Goal: Information Seeking & Learning: Learn about a topic

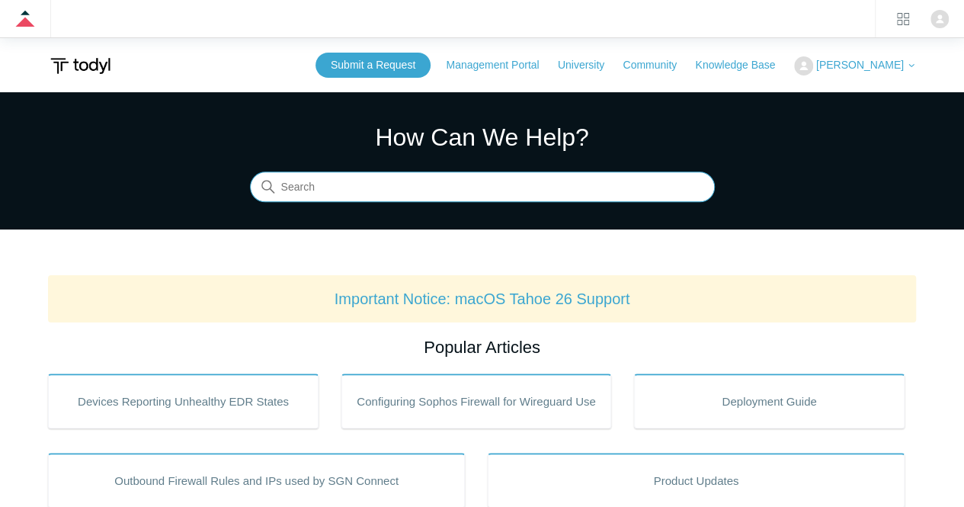
click at [436, 191] on input "Search" at bounding box center [482, 187] width 465 height 30
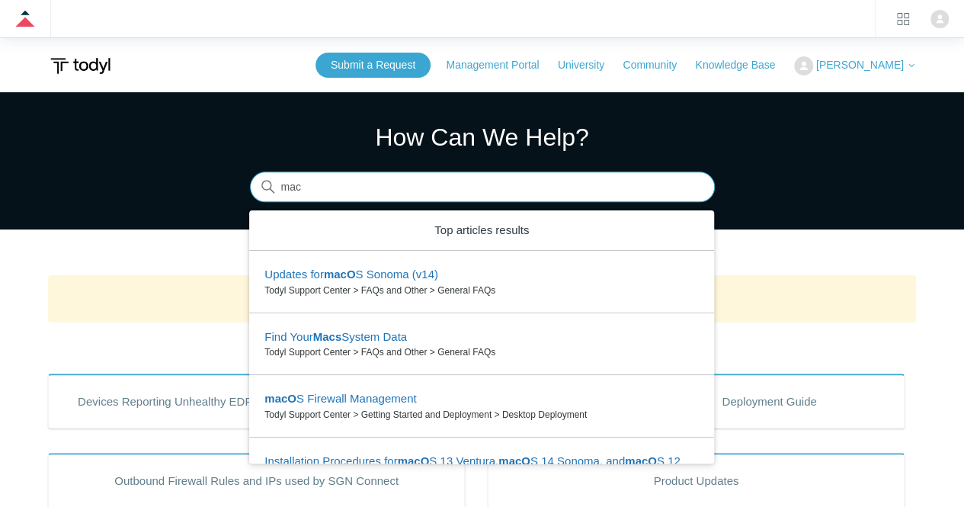
type input "mac"
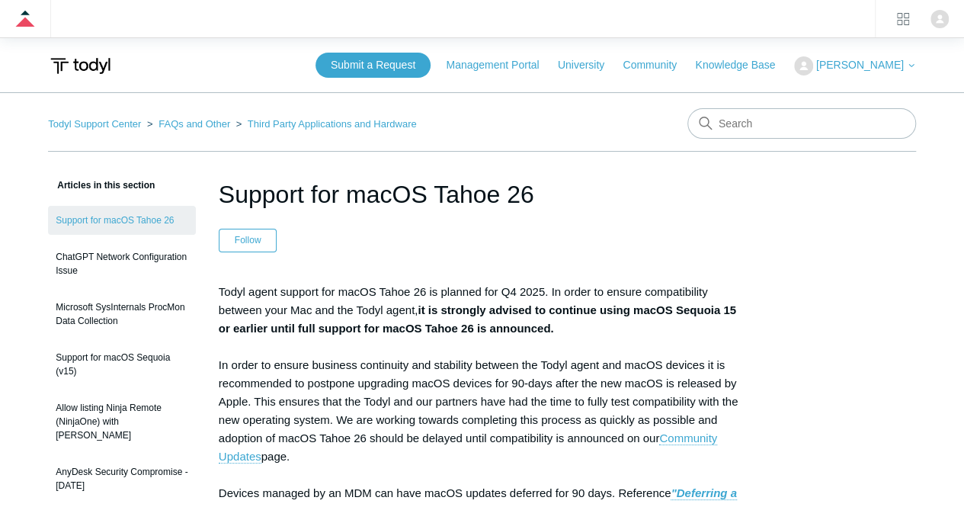
click at [661, 369] on p "Todyl agent support for macOS Tahoe 26 is planned for Q4 2025. In order to ensu…" at bounding box center [482, 466] width 526 height 366
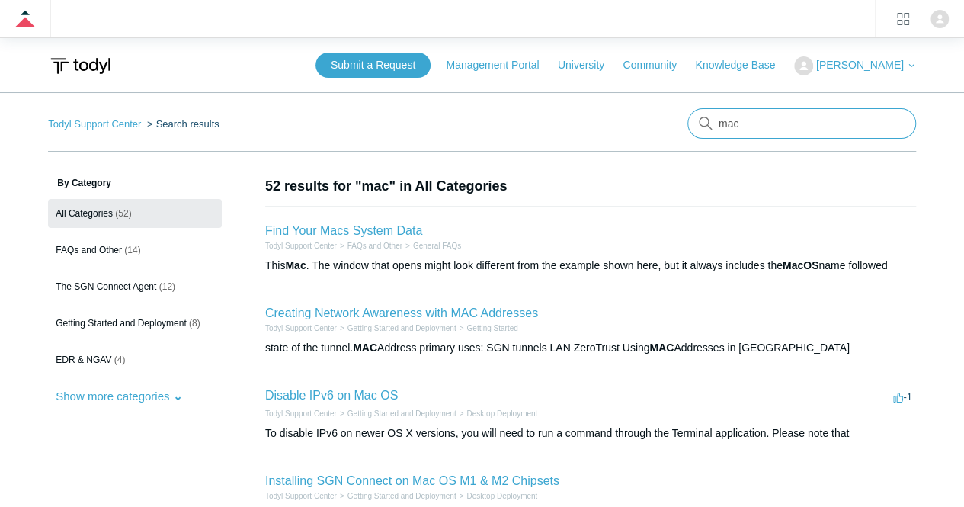
click at [775, 117] on input "mac" at bounding box center [801, 123] width 229 height 30
type input "mac web filtering"
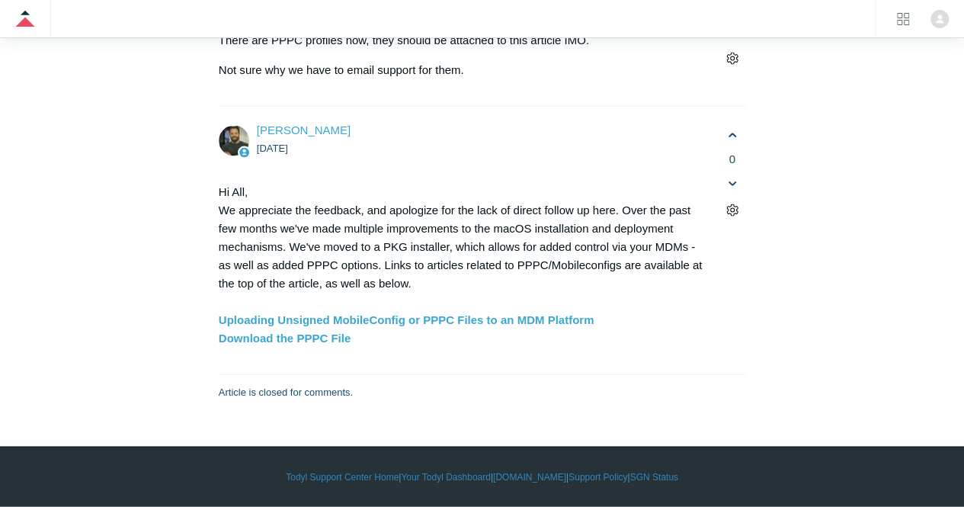
scroll to position [6681, 0]
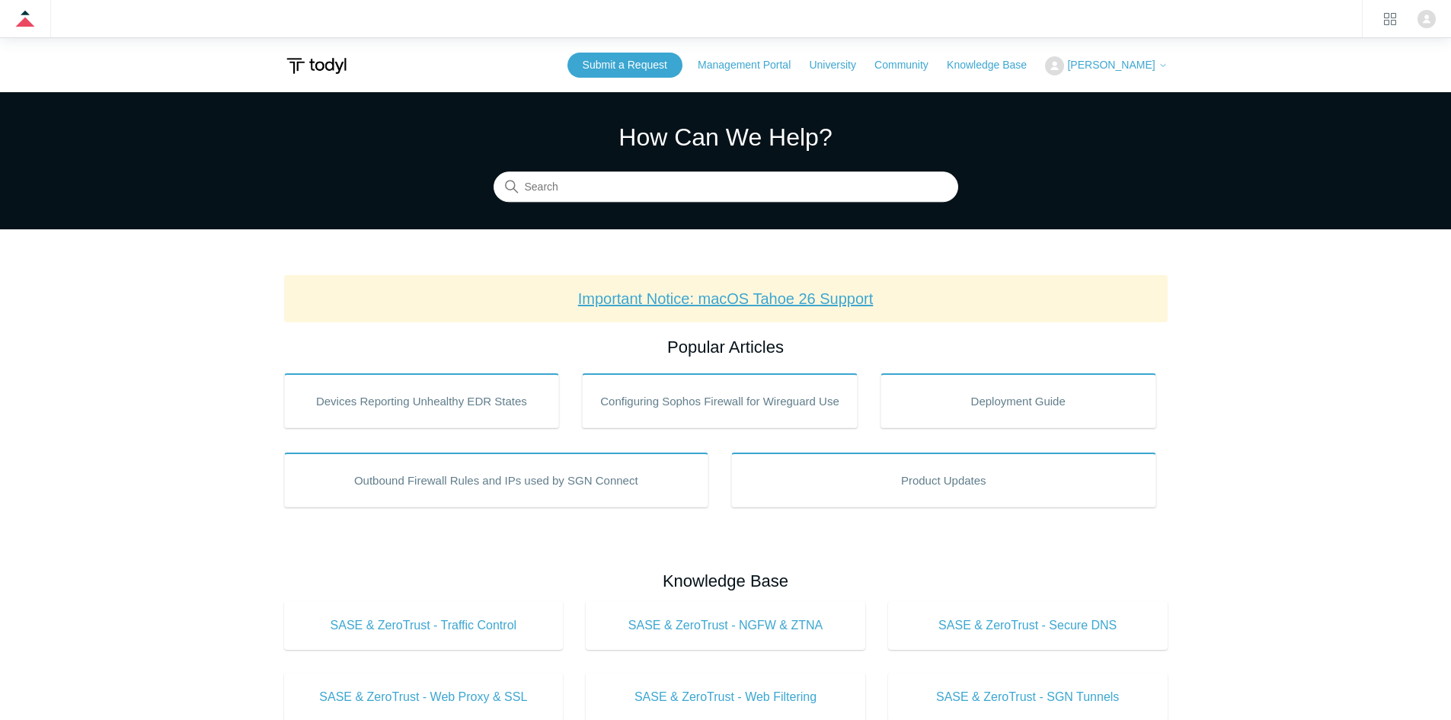
click at [678, 295] on link "Important Notice: macOS Tahoe 26 Support" at bounding box center [726, 298] width 296 height 17
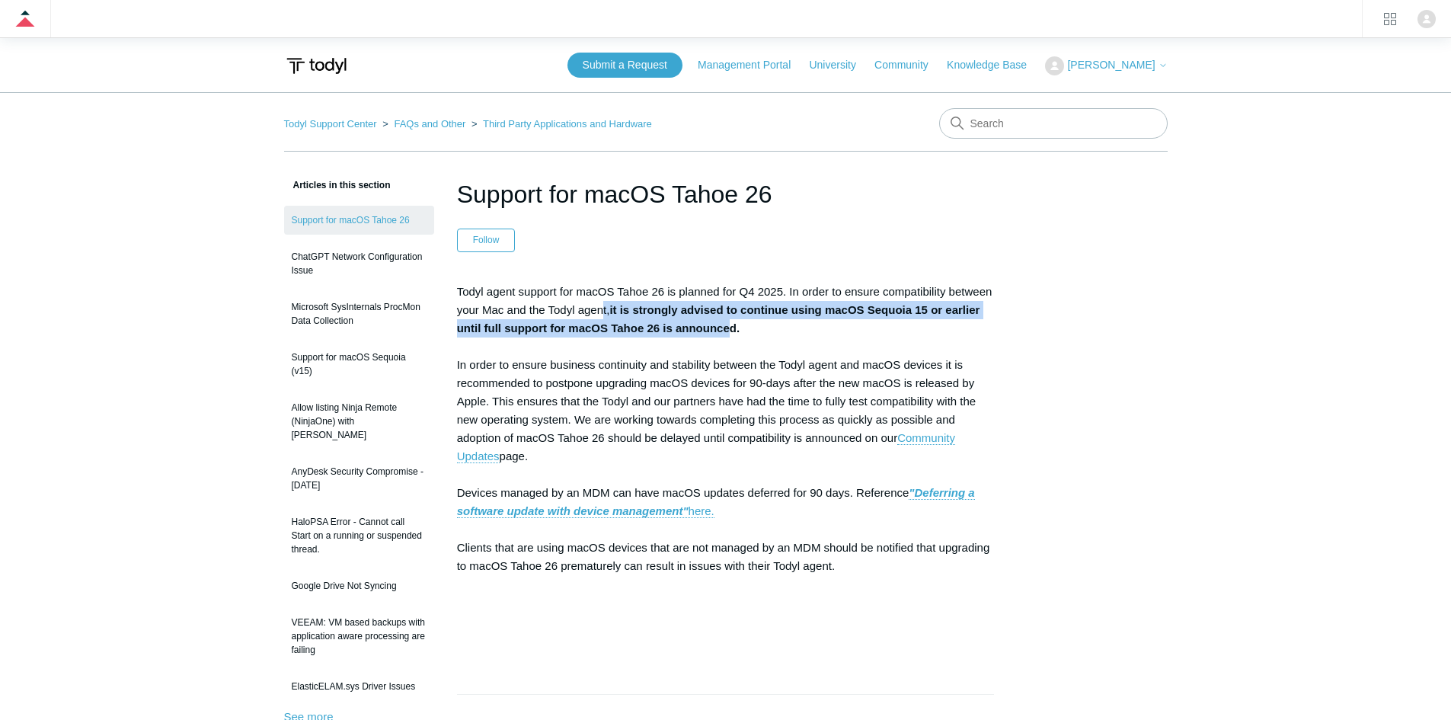
drag, startPoint x: 732, startPoint y: 333, endPoint x: 603, endPoint y: 308, distance: 131.2
click at [603, 308] on p "Todyl agent support for macOS Tahoe 26 is planned for Q4 2025. In order to ensu…" at bounding box center [726, 466] width 538 height 366
click at [613, 305] on strong "it is strongly advised to continue using macOS Sequoia 15 or earlier until full…" at bounding box center [718, 318] width 523 height 31
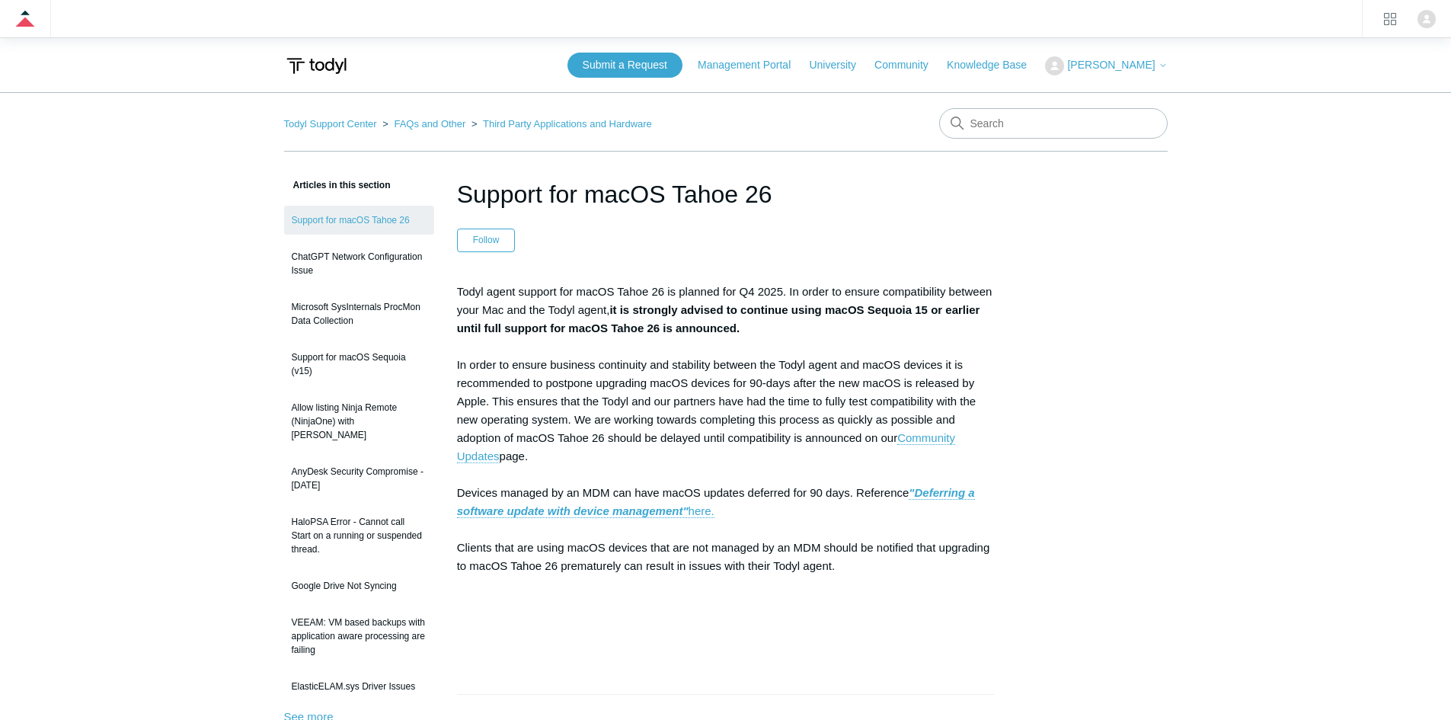
click at [749, 340] on p "Todyl agent support for macOS Tahoe 26 is planned for Q4 2025. In order to ensu…" at bounding box center [726, 466] width 538 height 366
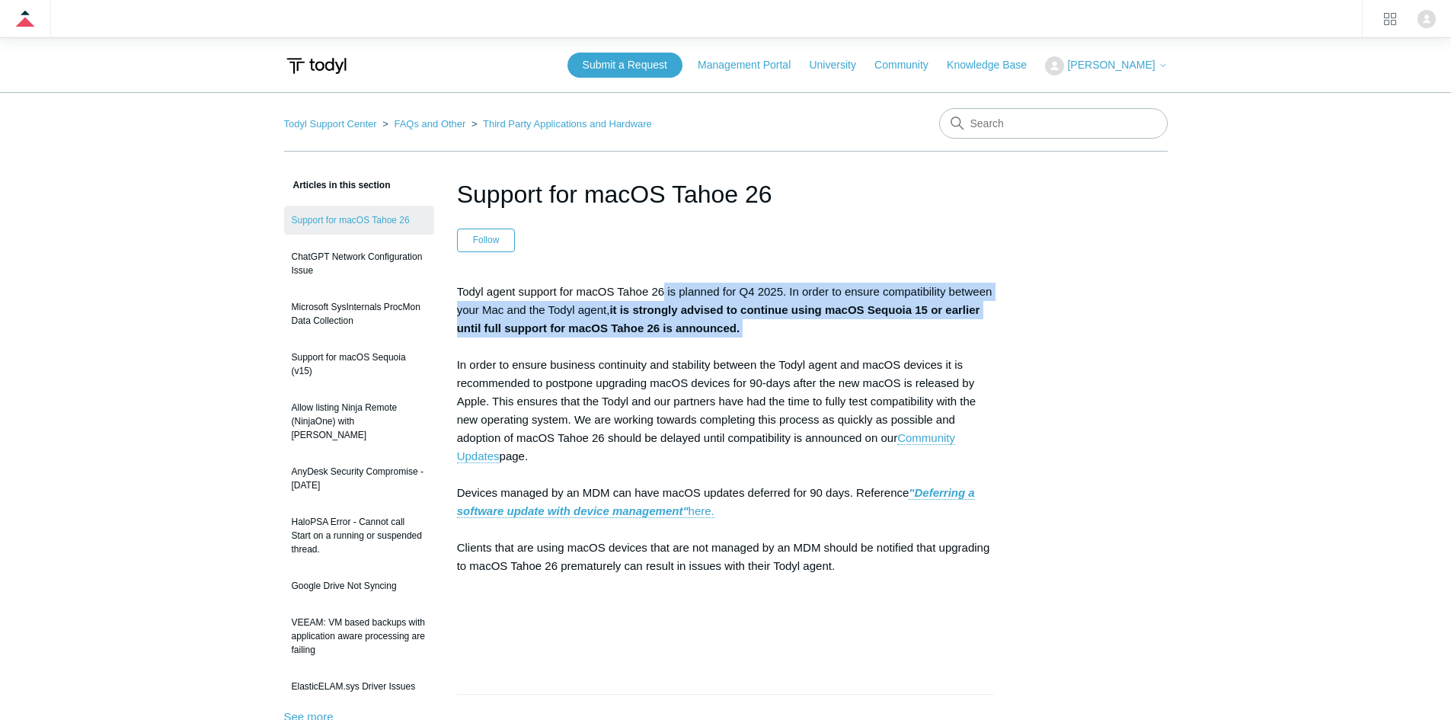
drag, startPoint x: 830, startPoint y: 337, endPoint x: 653, endPoint y: 272, distance: 189.2
click at [653, 272] on article "Support for macOS Tahoe 26 Follow Not yet followed by anyone Todyl agent suppor…" at bounding box center [725, 680] width 583 height 1008
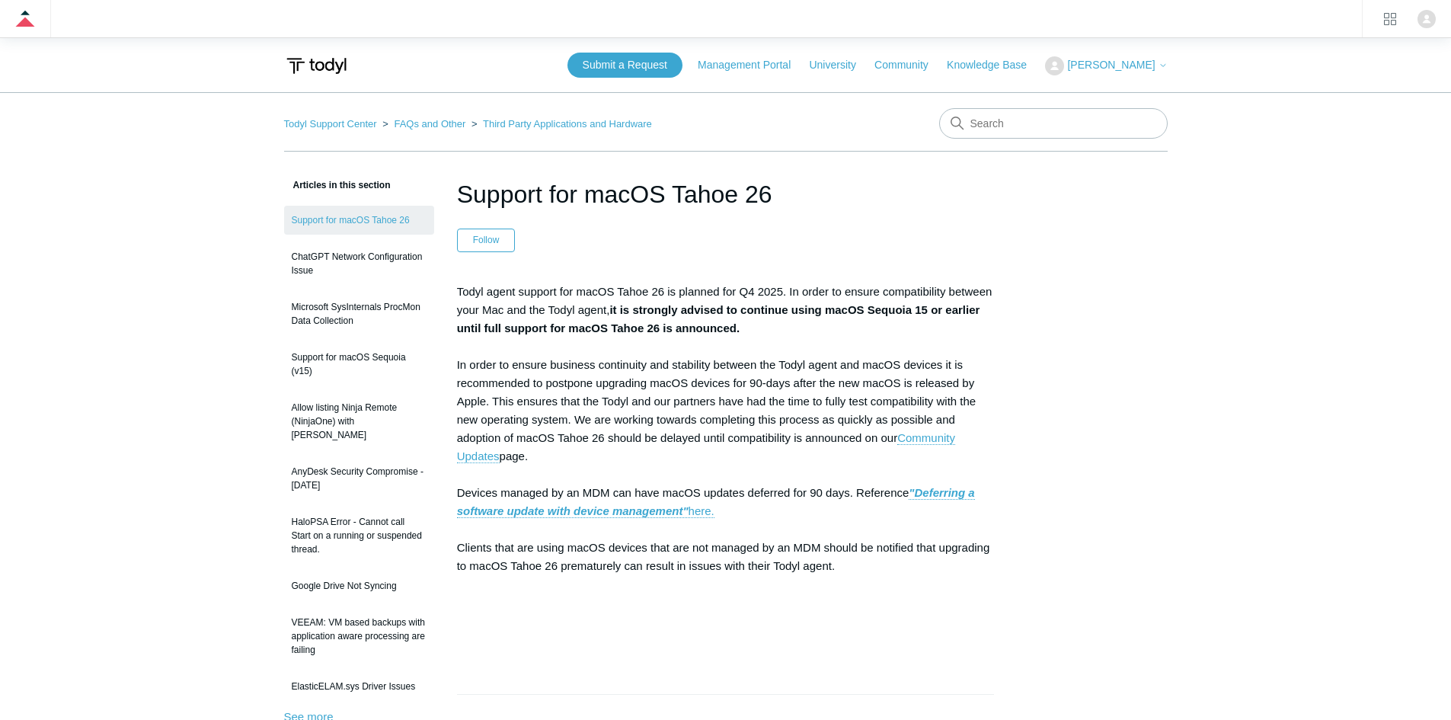
click at [727, 401] on p "Todyl agent support for macOS Tahoe 26 is planned for Q4 2025. In order to ensu…" at bounding box center [726, 466] width 538 height 366
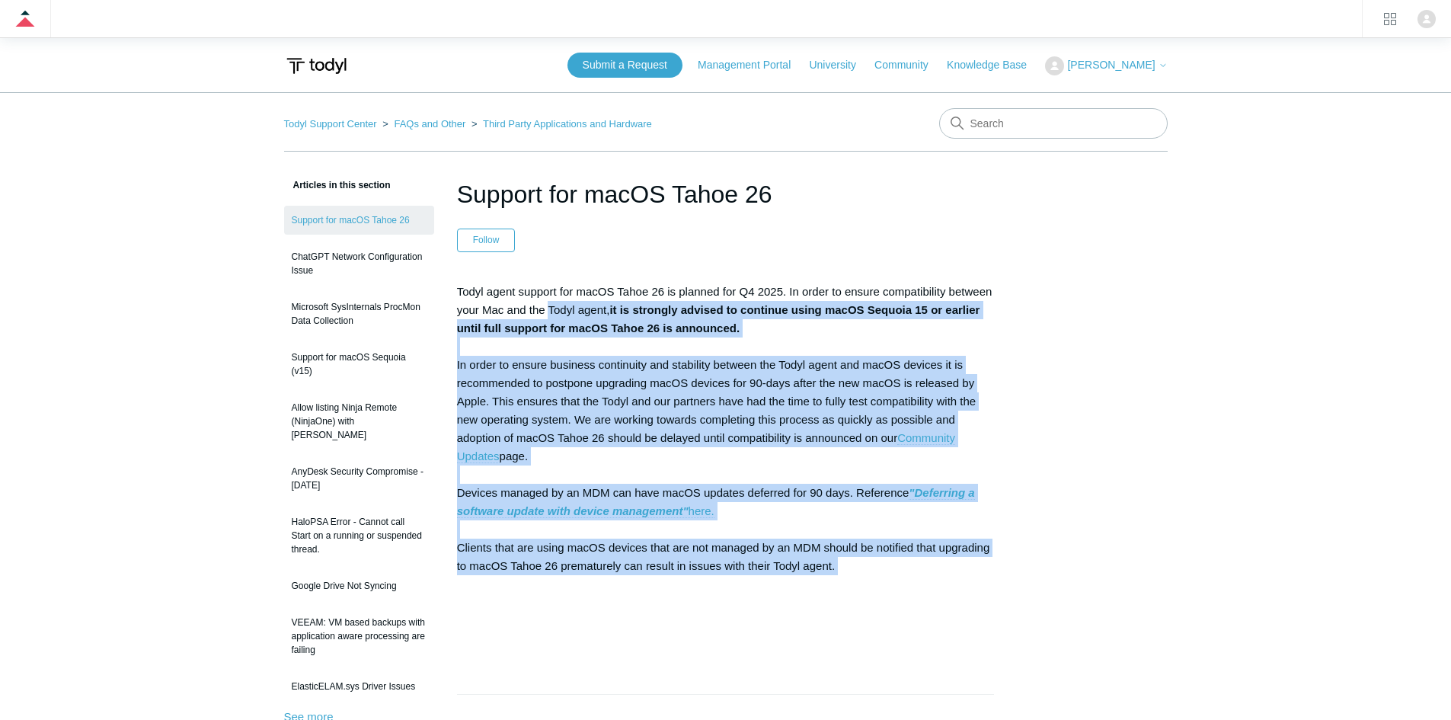
drag, startPoint x: 724, startPoint y: 537, endPoint x: 552, endPoint y: 306, distance: 287.5
click at [546, 306] on p "Todyl agent support for macOS Tahoe 26 is planned for Q4 2025. In order to ensu…" at bounding box center [726, 466] width 538 height 366
click at [552, 306] on p "Todyl agent support for macOS Tahoe 26 is planned for Q4 2025. In order to ensu…" at bounding box center [726, 466] width 538 height 366
